Goal: Task Accomplishment & Management: Manage account settings

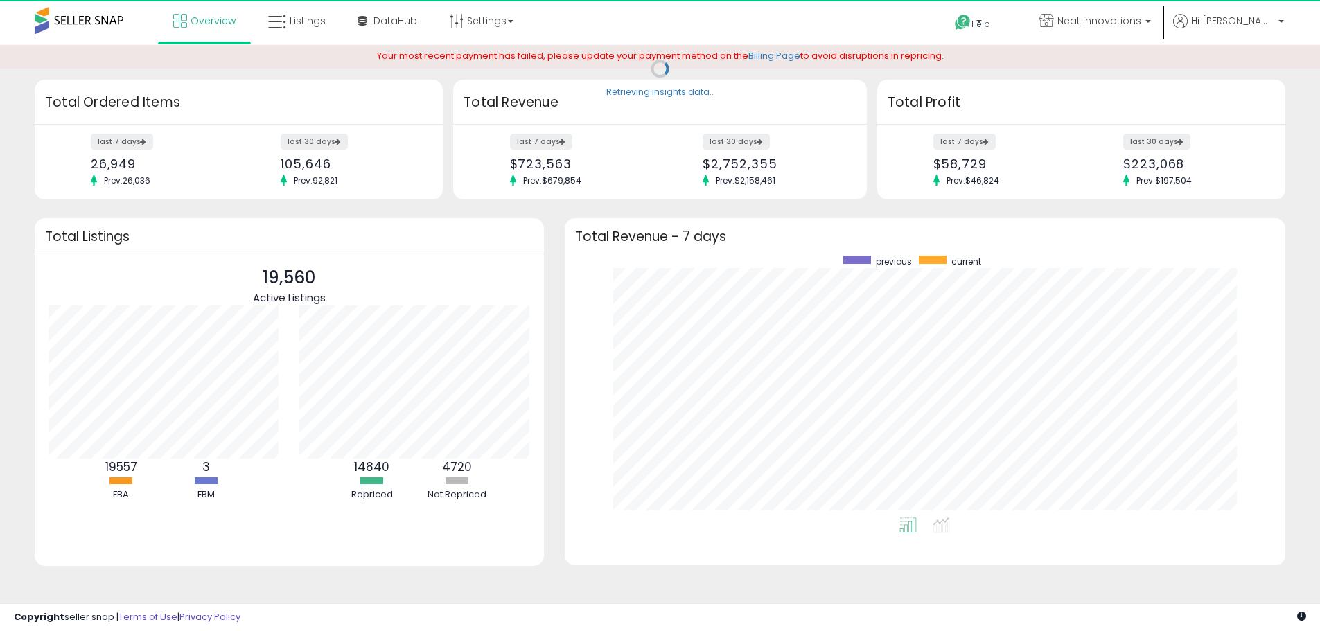
scroll to position [262, 693]
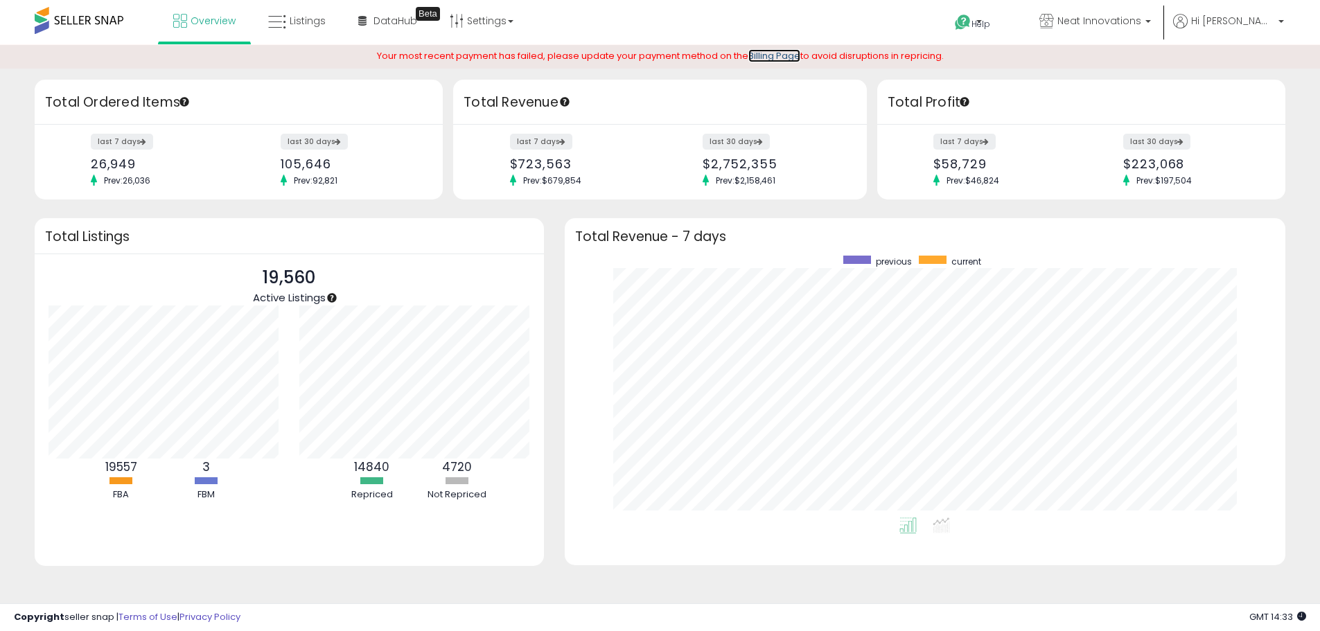
click at [774, 53] on link "Billing Page" at bounding box center [774, 55] width 52 height 13
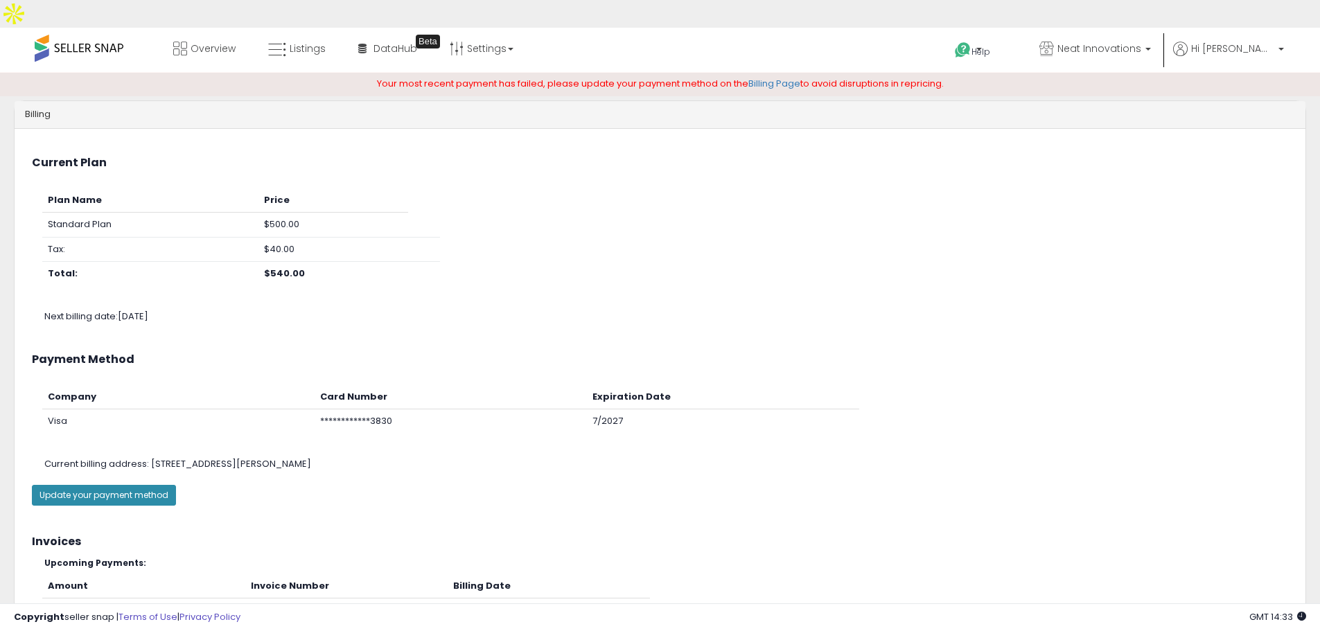
click at [126, 485] on button "Update your payment method" at bounding box center [104, 495] width 144 height 21
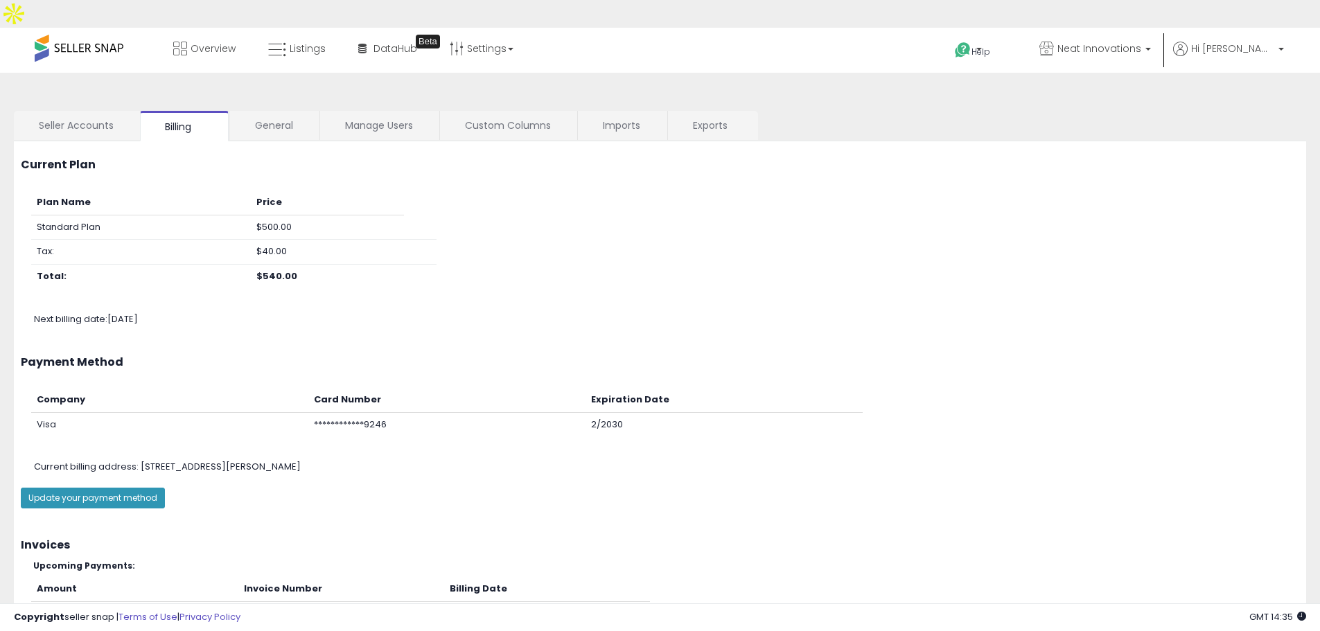
click at [48, 35] on span at bounding box center [79, 48] width 89 height 27
click at [172, 28] on link "Overview" at bounding box center [204, 49] width 83 height 42
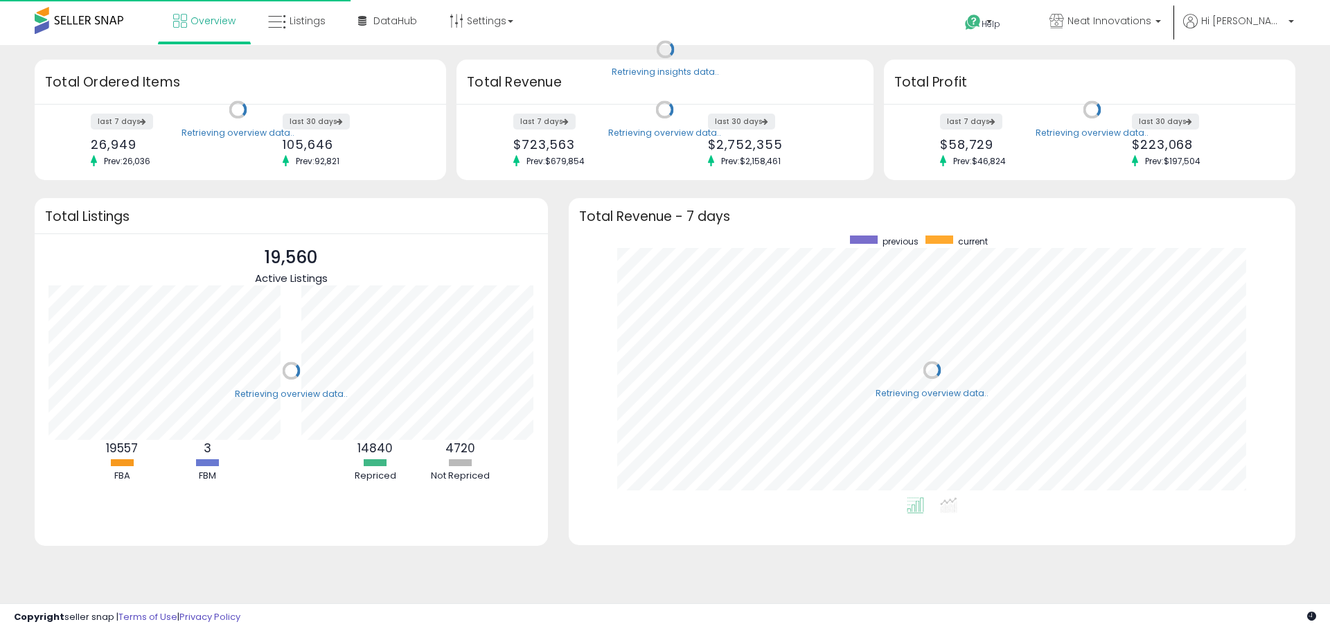
scroll to position [262, 699]
